Goal: Find specific page/section: Find specific page/section

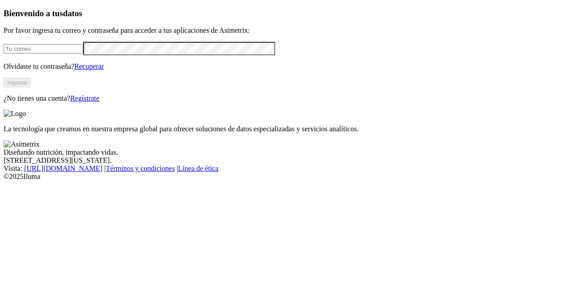
type input "[PERSON_NAME][EMAIL_ADDRESS][PERSON_NAME][DOMAIN_NAME]"
click at [31, 87] on button "Ingresa" at bounding box center [17, 82] width 27 height 9
